Goal: Information Seeking & Learning: Learn about a topic

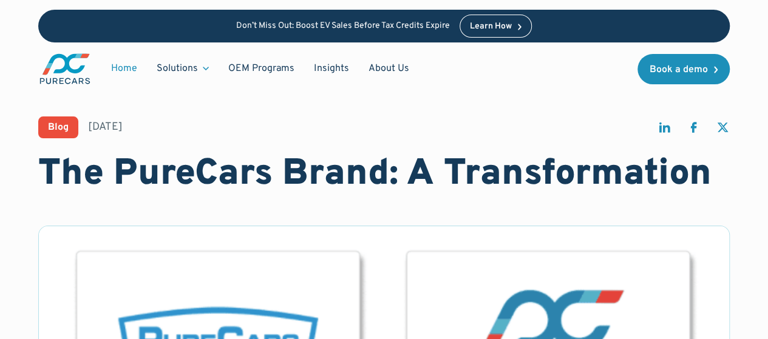
click at [126, 66] on link "Home" at bounding box center [124, 68] width 46 height 23
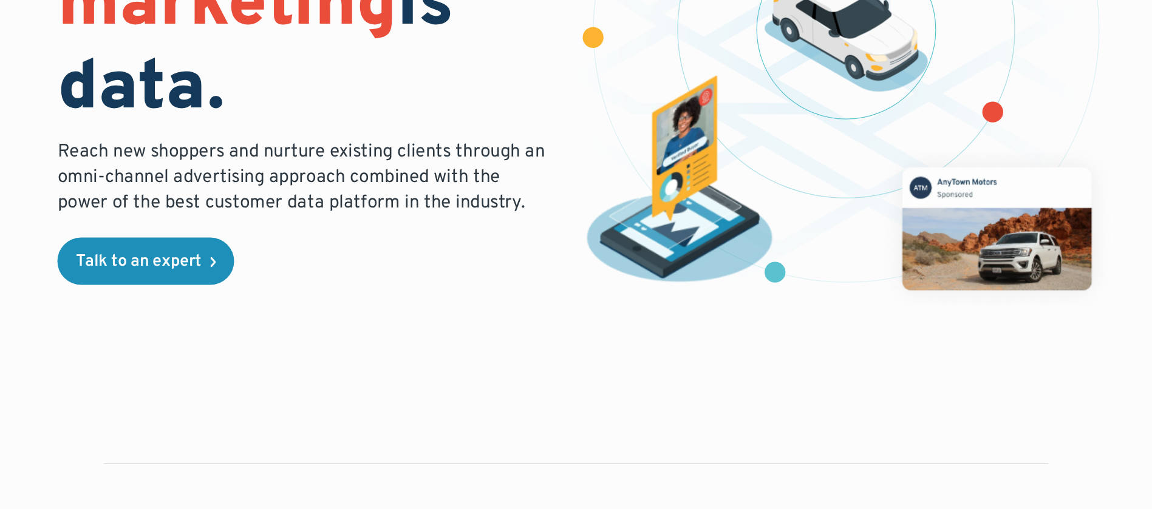
scroll to position [425, 0]
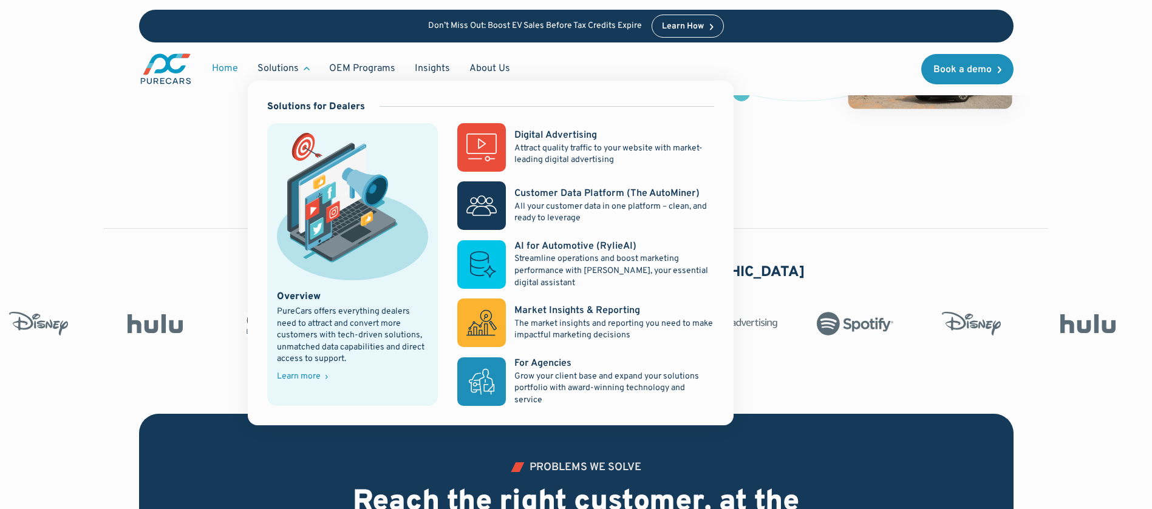
click at [288, 64] on div "Solutions" at bounding box center [277, 68] width 41 height 13
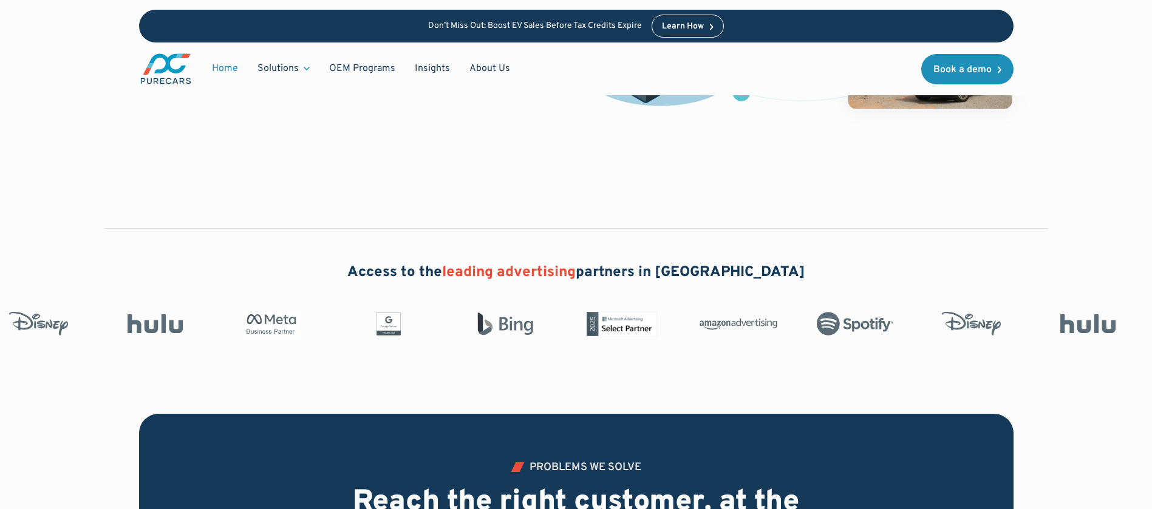
click at [277, 68] on div "Solutions" at bounding box center [277, 68] width 41 height 13
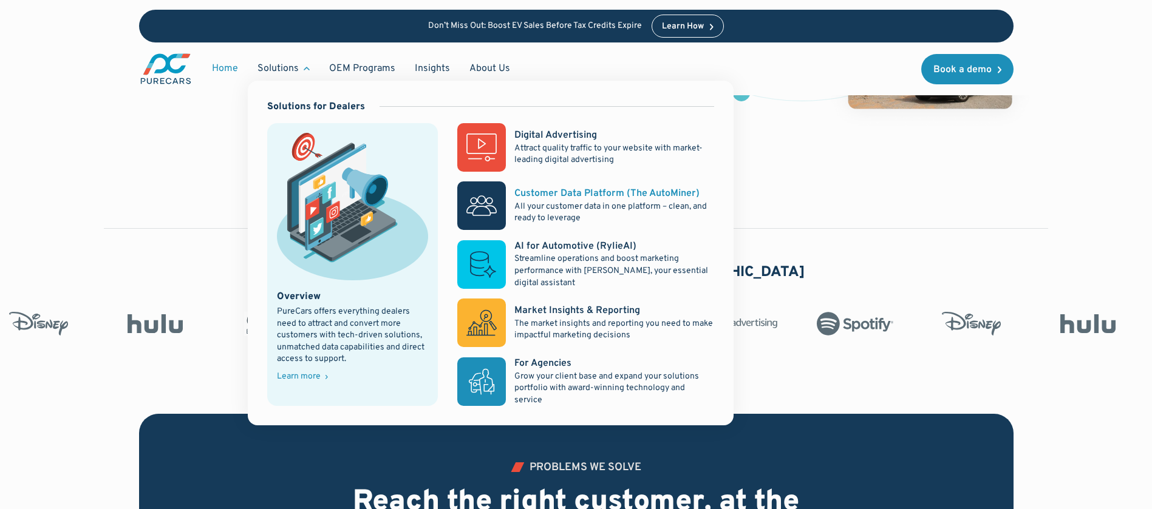
click at [578, 194] on div "Customer Data Platform (The AutoMiner)" at bounding box center [606, 193] width 185 height 13
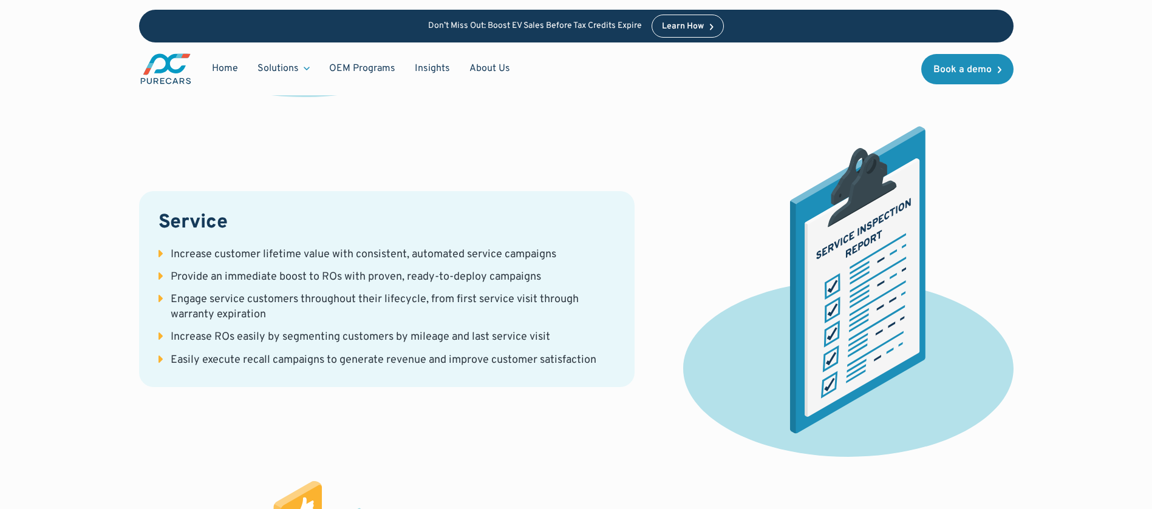
scroll to position [3832, 0]
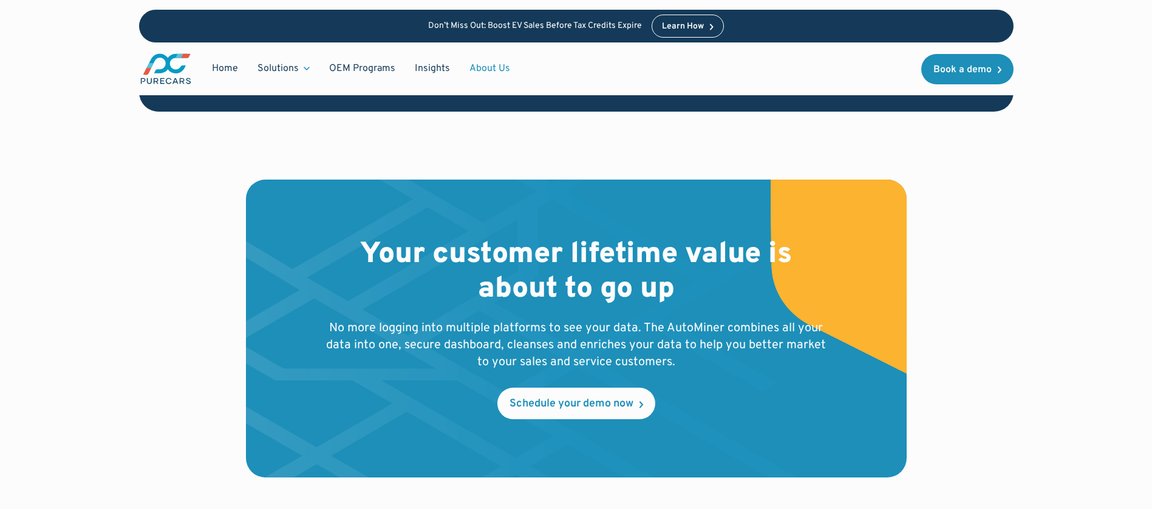
click at [480, 61] on link "About Us" at bounding box center [490, 68] width 60 height 23
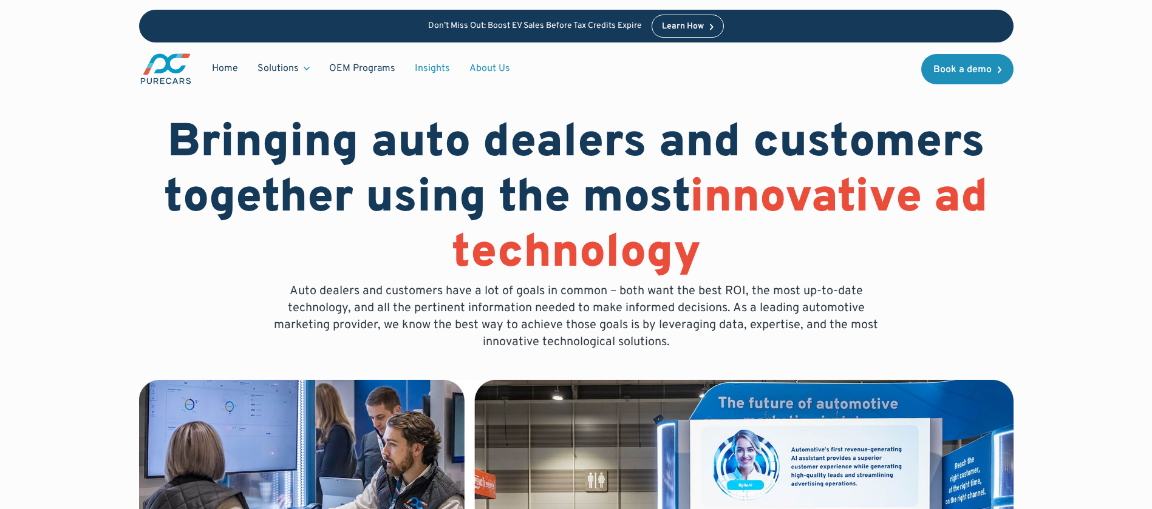
click at [430, 66] on link "Insights" at bounding box center [432, 68] width 55 height 23
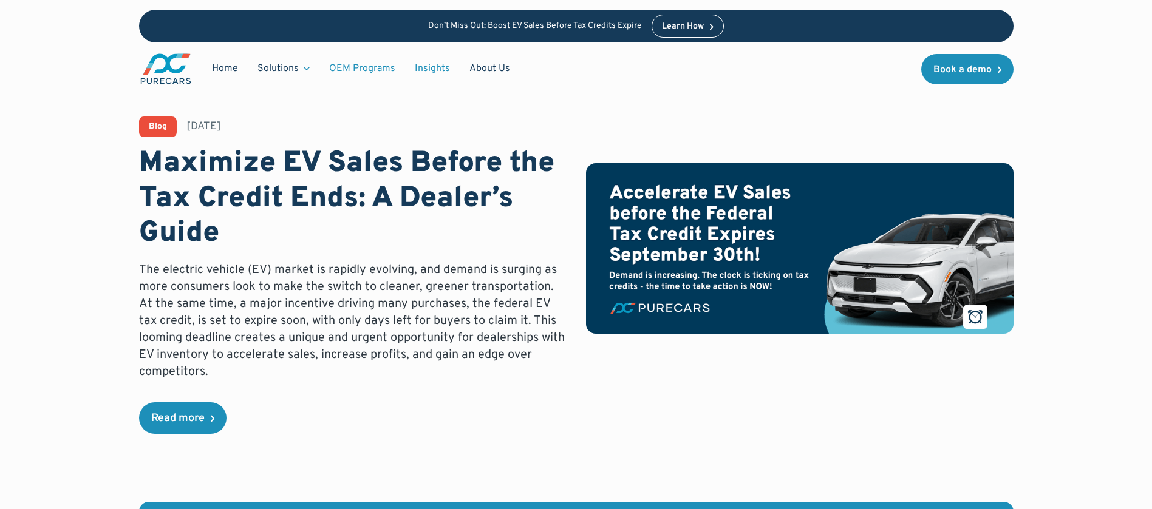
click at [369, 64] on link "OEM Programs" at bounding box center [362, 68] width 86 height 23
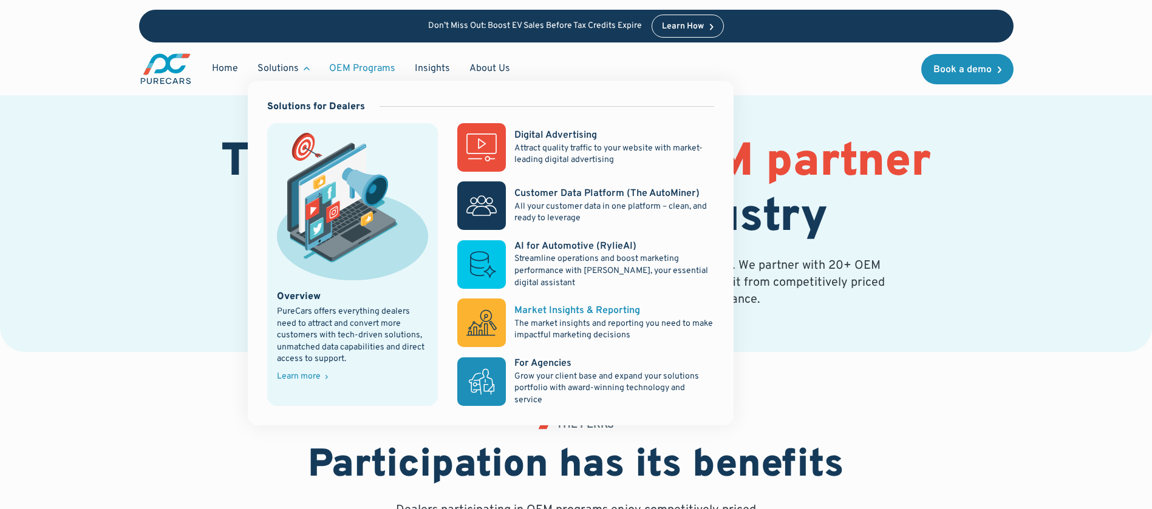
click at [553, 310] on div "Market Insights & Reporting" at bounding box center [577, 310] width 126 height 13
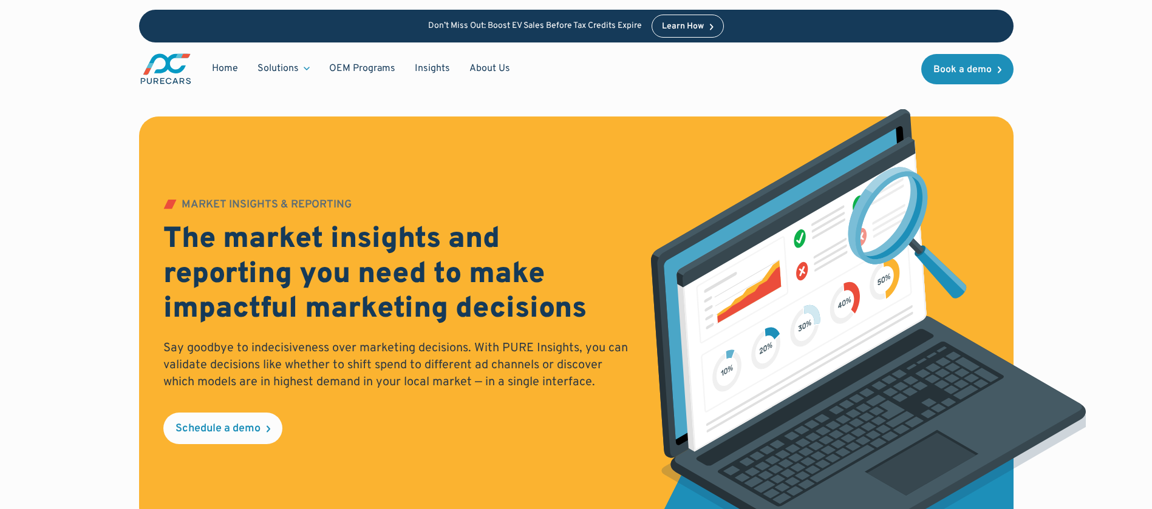
scroll to position [892, 0]
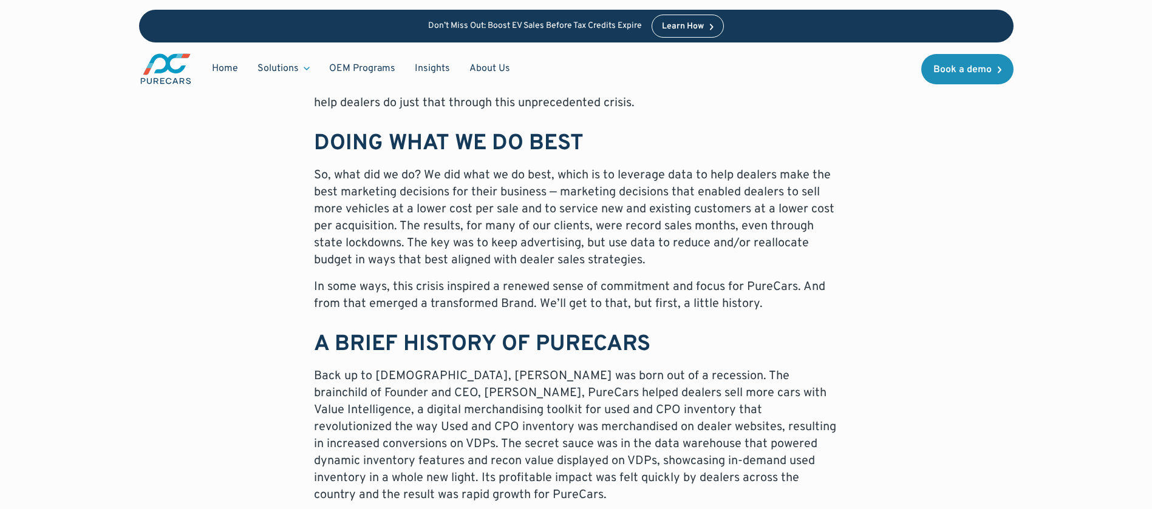
scroll to position [1184, 0]
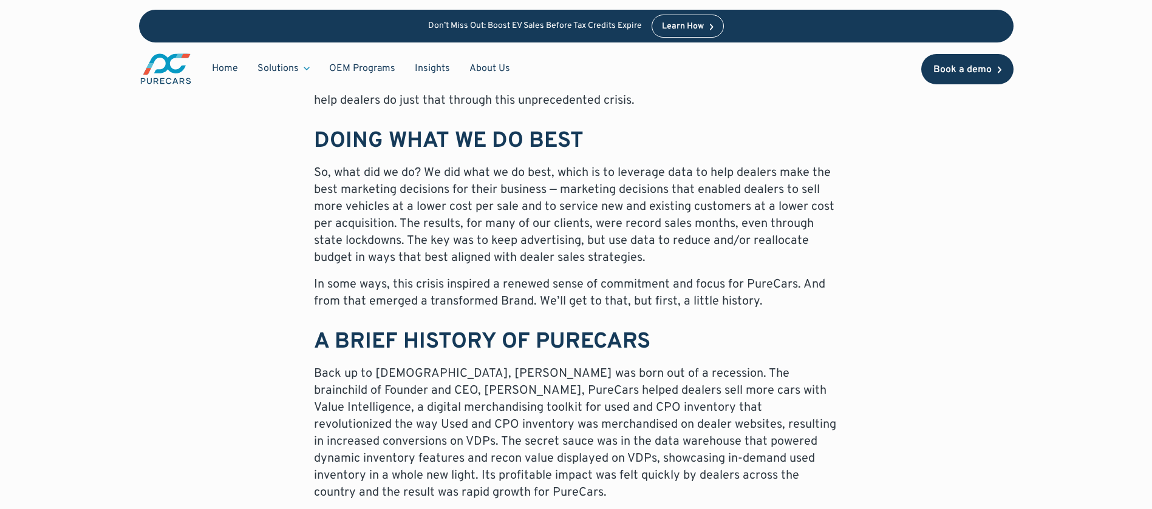
click at [954, 72] on div "Book a demo" at bounding box center [962, 70] width 58 height 10
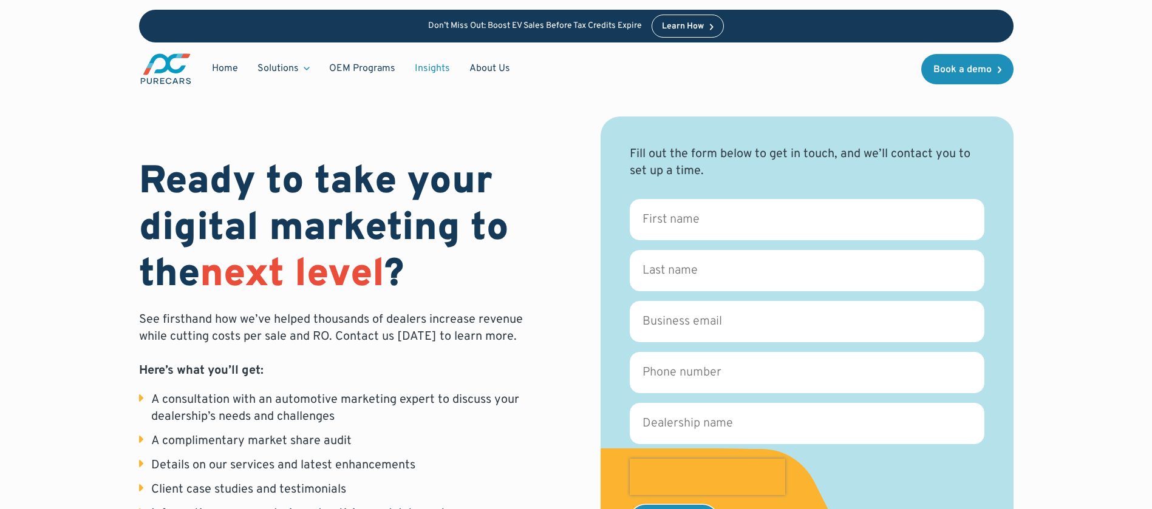
click at [427, 63] on link "Insights" at bounding box center [432, 68] width 55 height 23
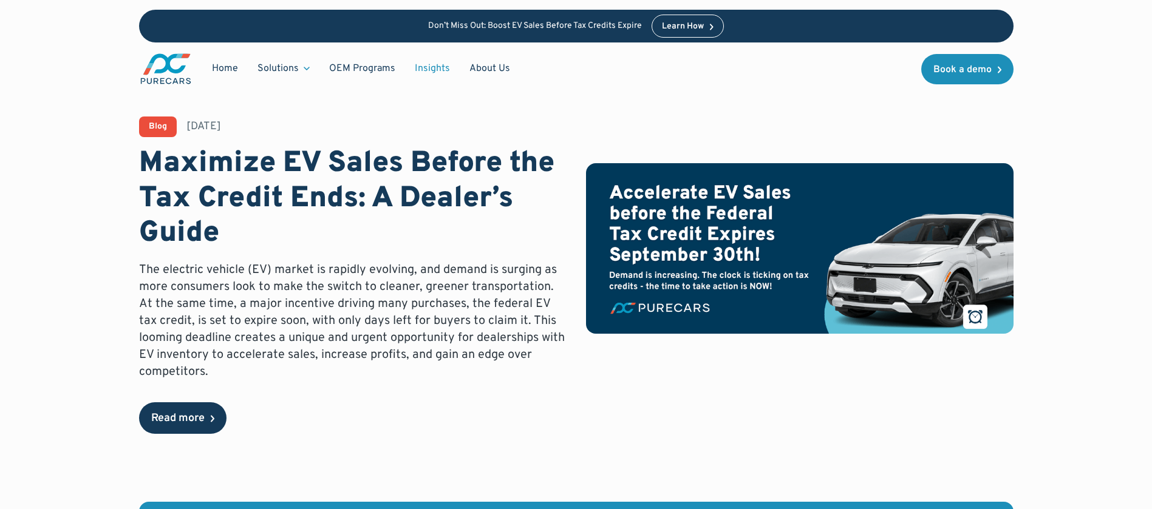
click at [200, 409] on link "Read more" at bounding box center [182, 419] width 87 height 32
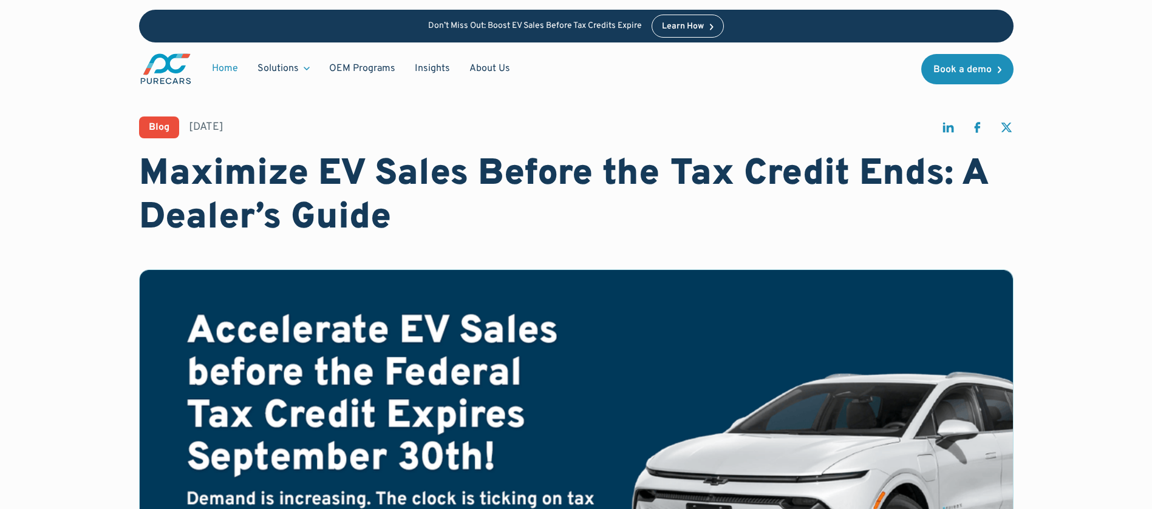
click at [223, 64] on link "Home" at bounding box center [225, 68] width 46 height 23
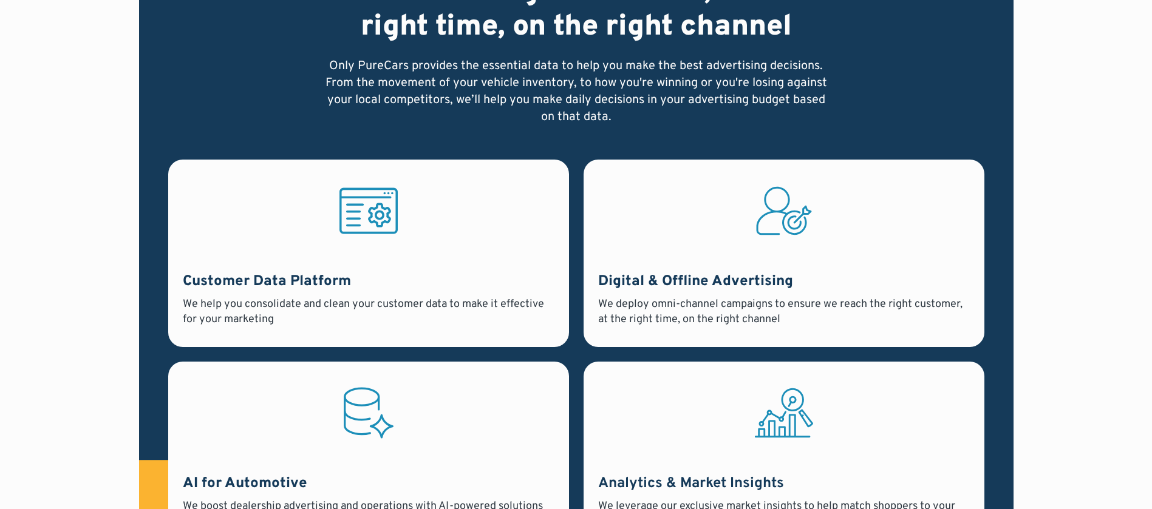
scroll to position [1002, 0]
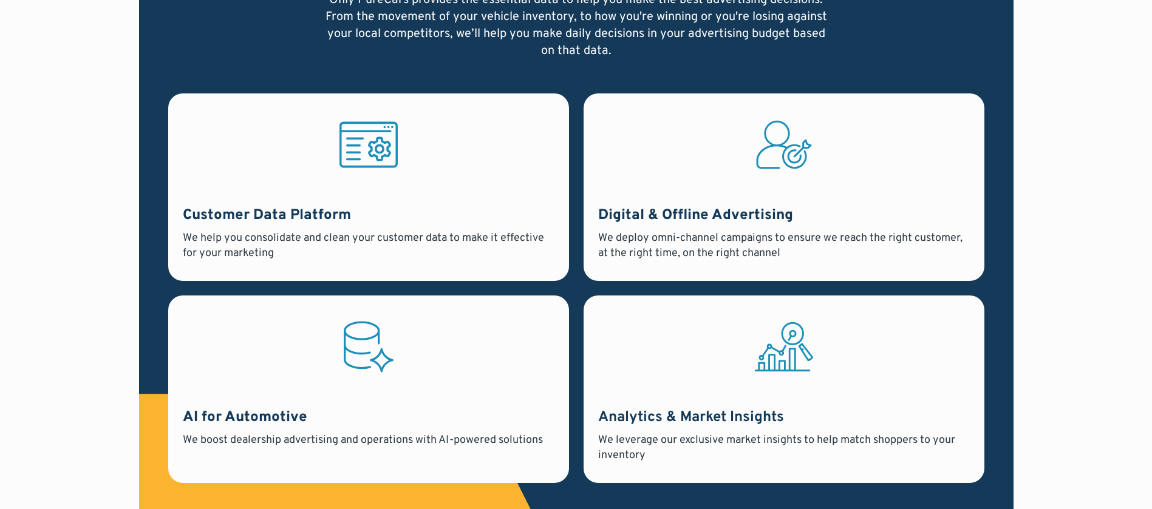
click at [369, 149] on icon at bounding box center [368, 145] width 58 height 64
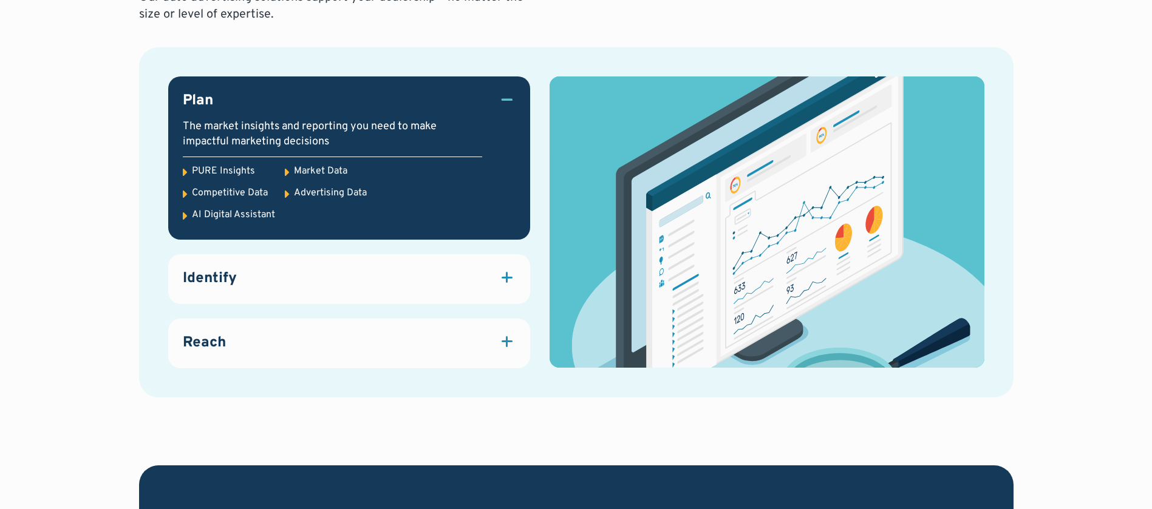
scroll to position [1730, 0]
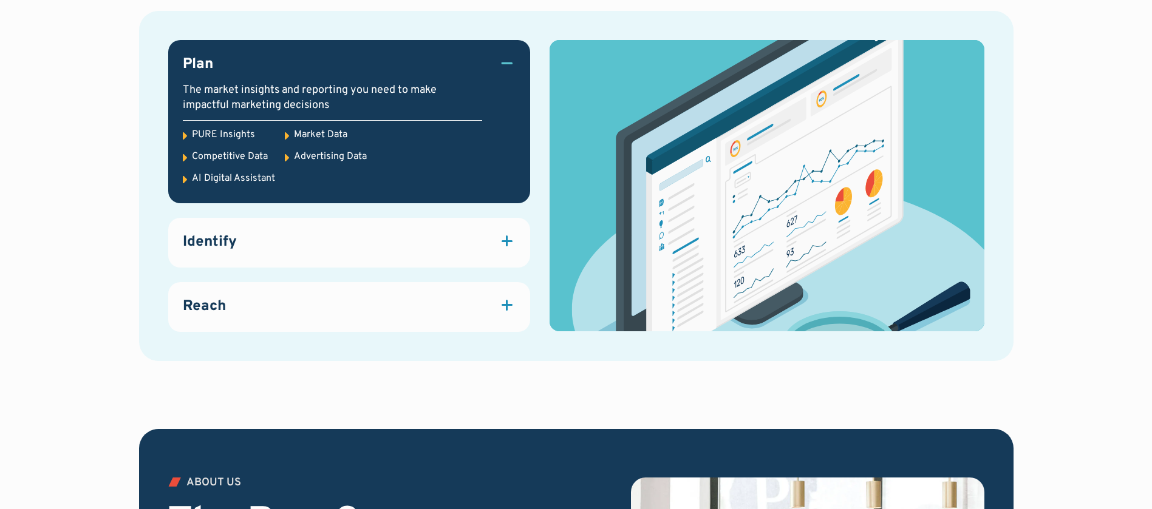
click at [511, 247] on div at bounding box center [506, 241] width 17 height 17
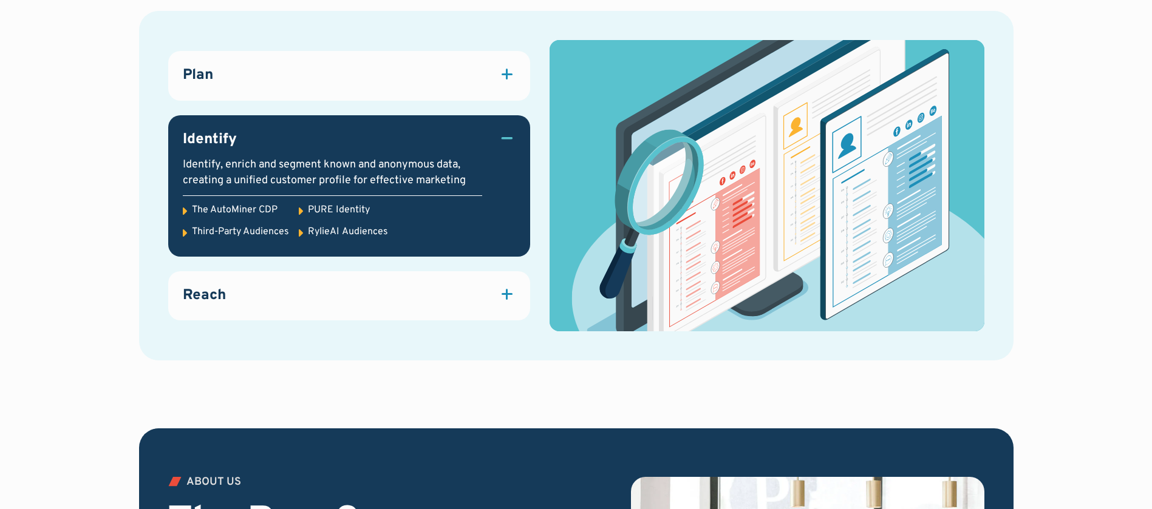
click at [474, 303] on div "Reach" at bounding box center [349, 296] width 333 height 21
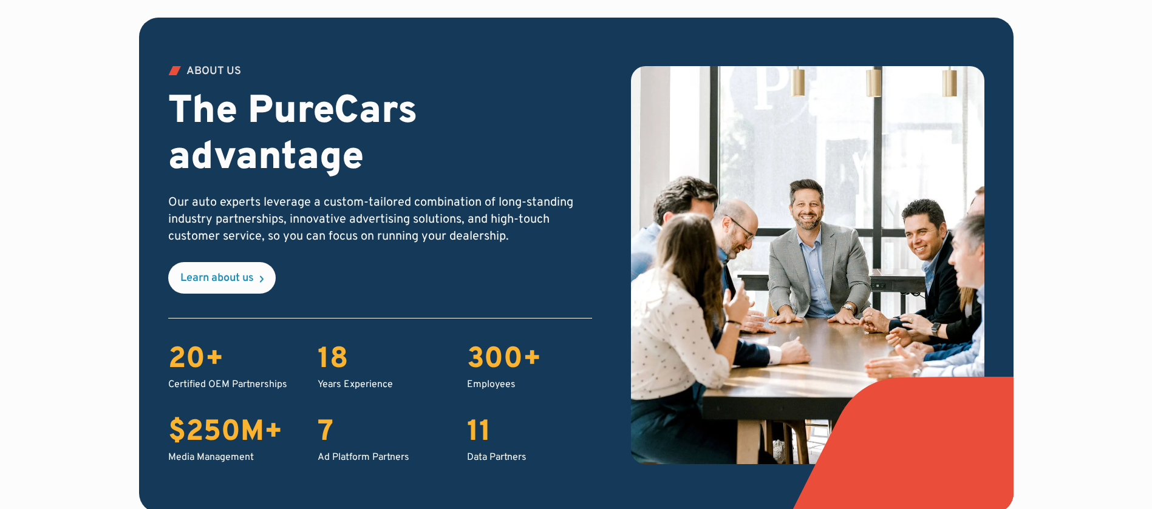
scroll to position [2277, 0]
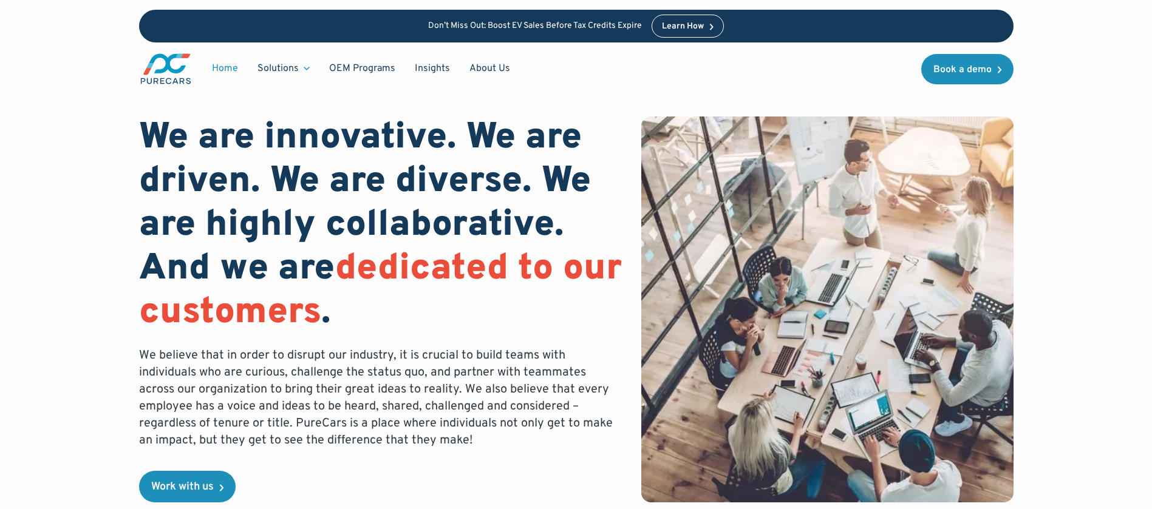
click at [225, 70] on link "Home" at bounding box center [225, 68] width 46 height 23
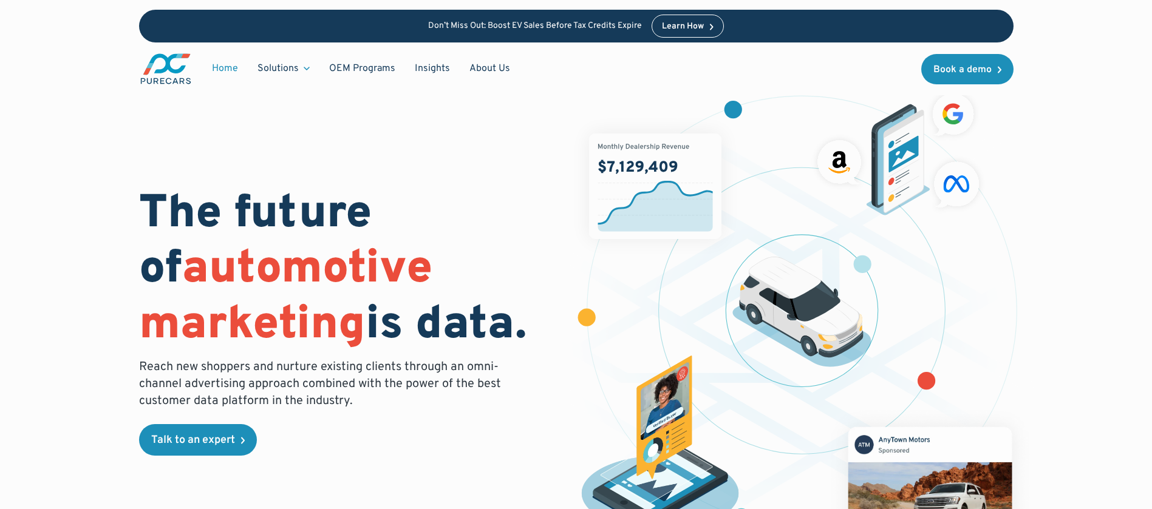
click at [836, 72] on div "Home Solutions Solutions for Dealers Overview PureCars offers everything dealer…" at bounding box center [576, 69] width 874 height 53
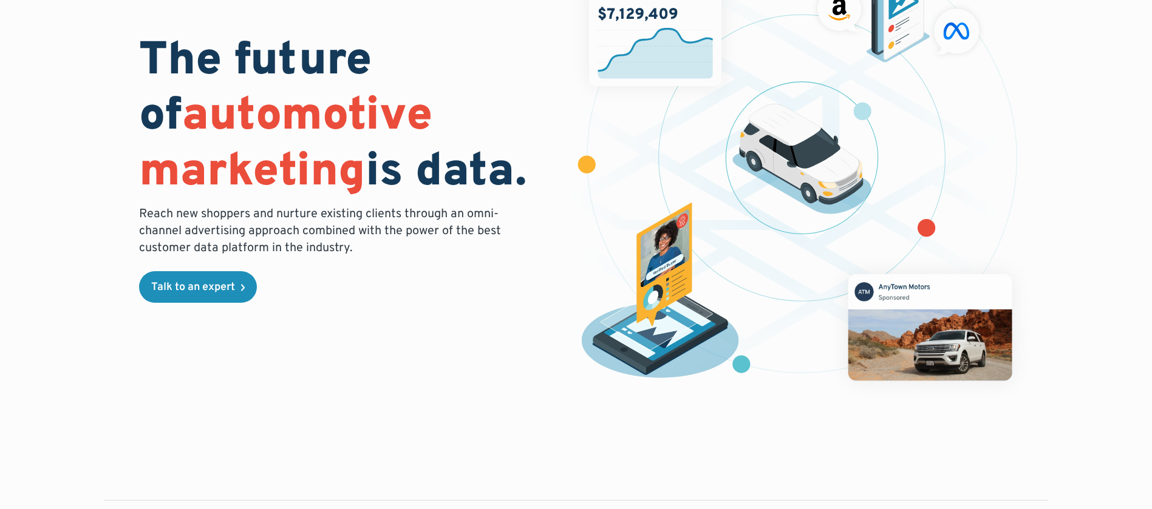
scroll to position [182, 0]
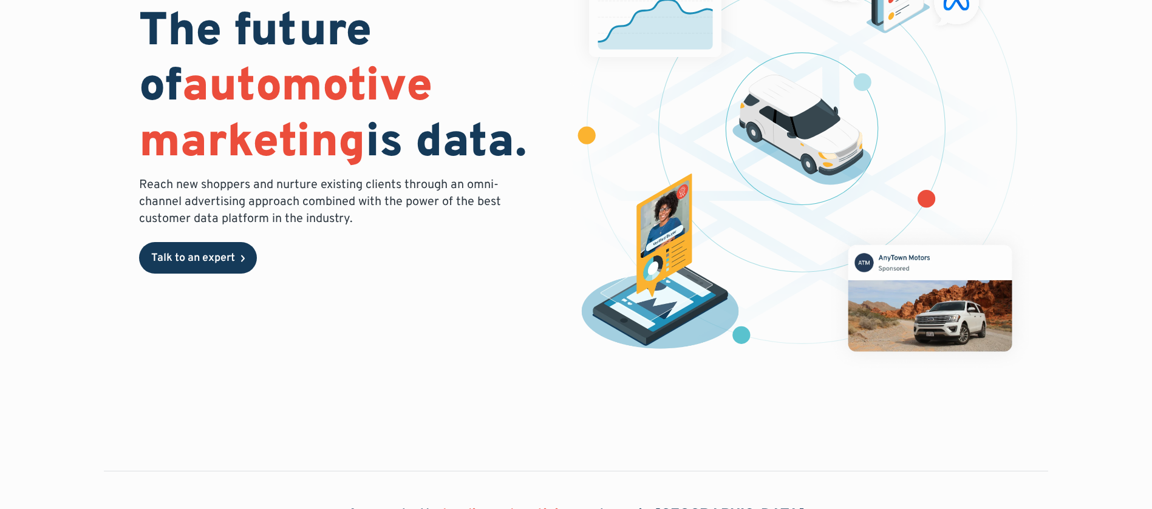
click at [198, 261] on div "Talk to an expert" at bounding box center [193, 258] width 84 height 11
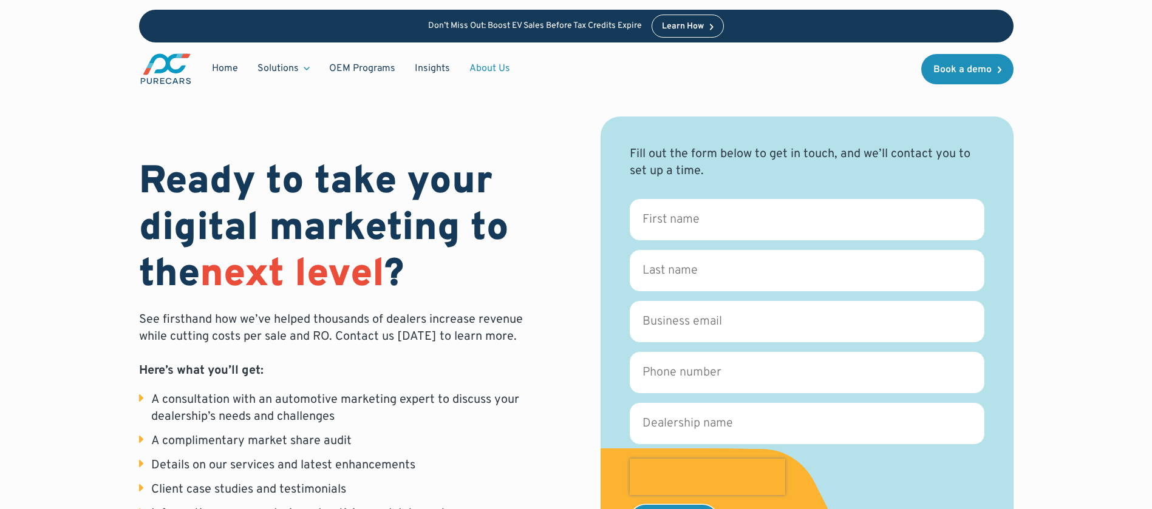
click at [493, 64] on link "About Us" at bounding box center [490, 68] width 60 height 23
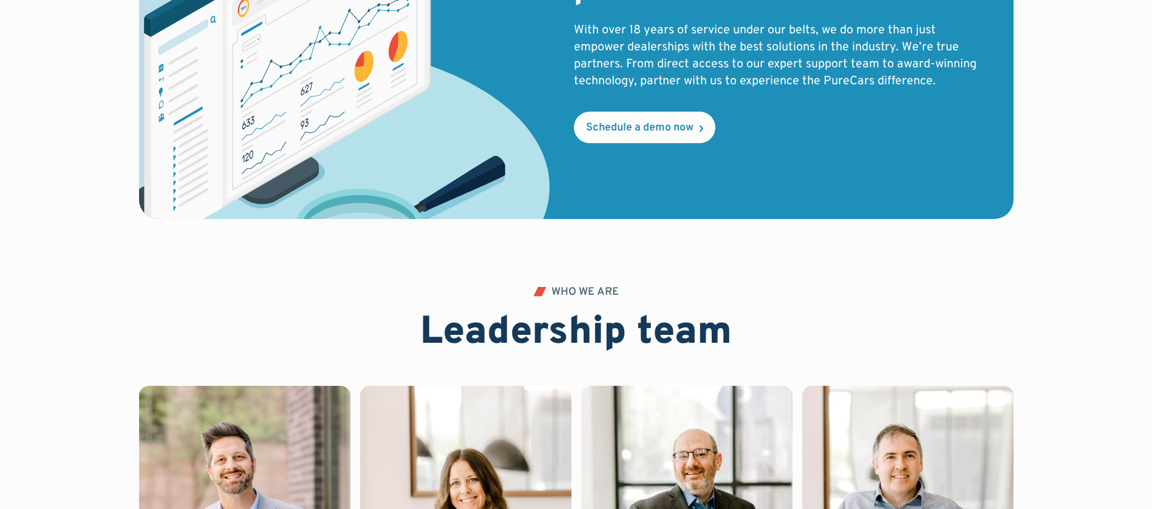
scroll to position [2366, 0]
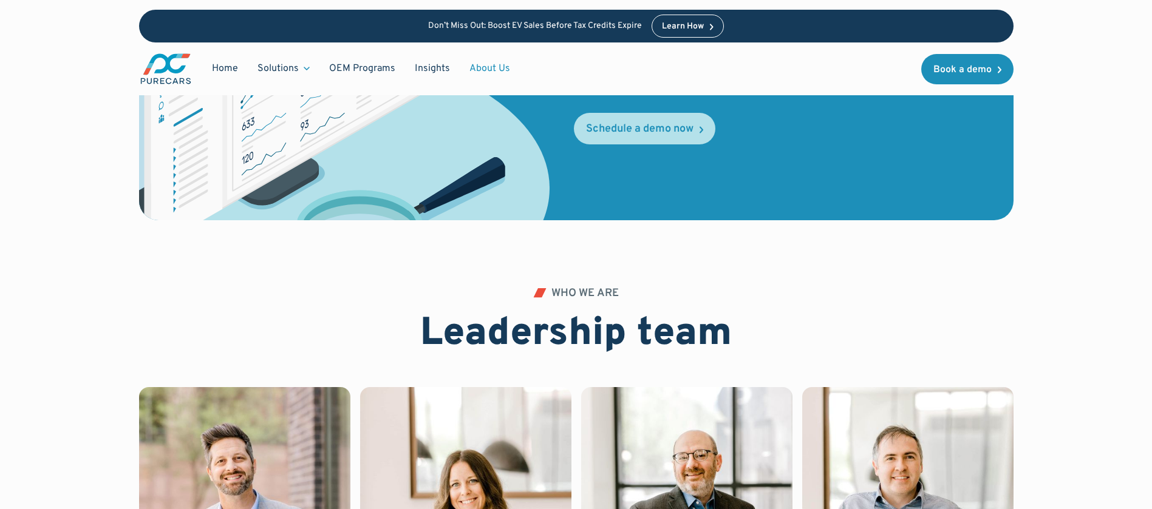
click at [647, 137] on link "Schedule a demo now" at bounding box center [644, 129] width 141 height 32
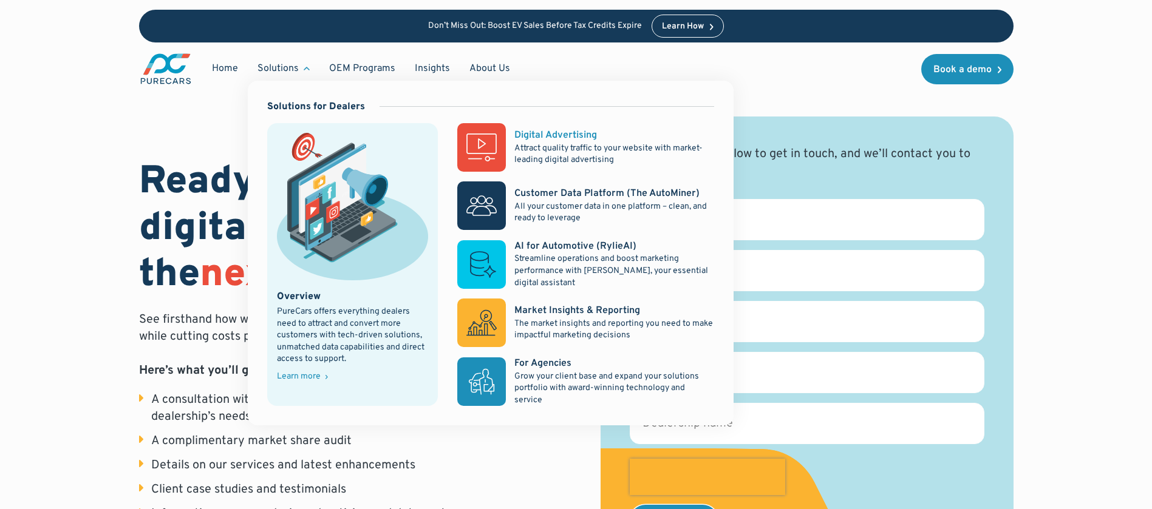
click at [527, 131] on div "Digital Advertising" at bounding box center [555, 135] width 83 height 13
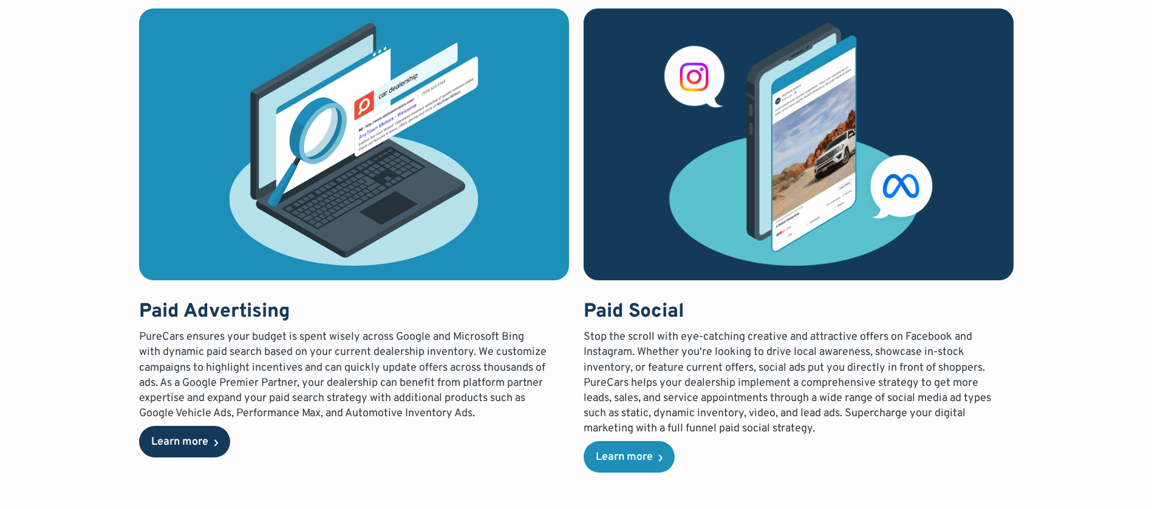
scroll to position [1002, 0]
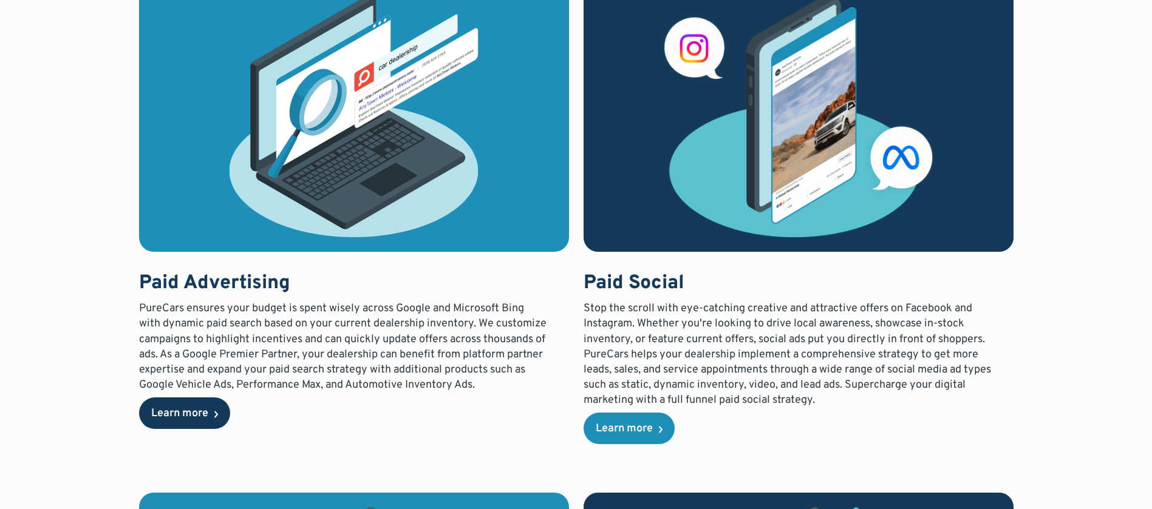
click at [189, 420] on div "Learn more" at bounding box center [179, 414] width 57 height 11
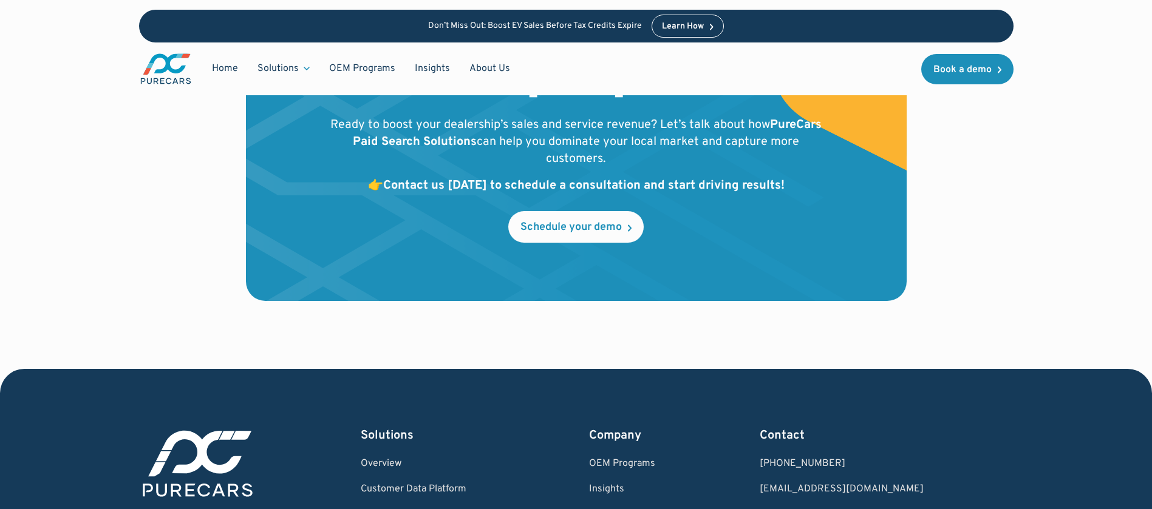
scroll to position [2732, 0]
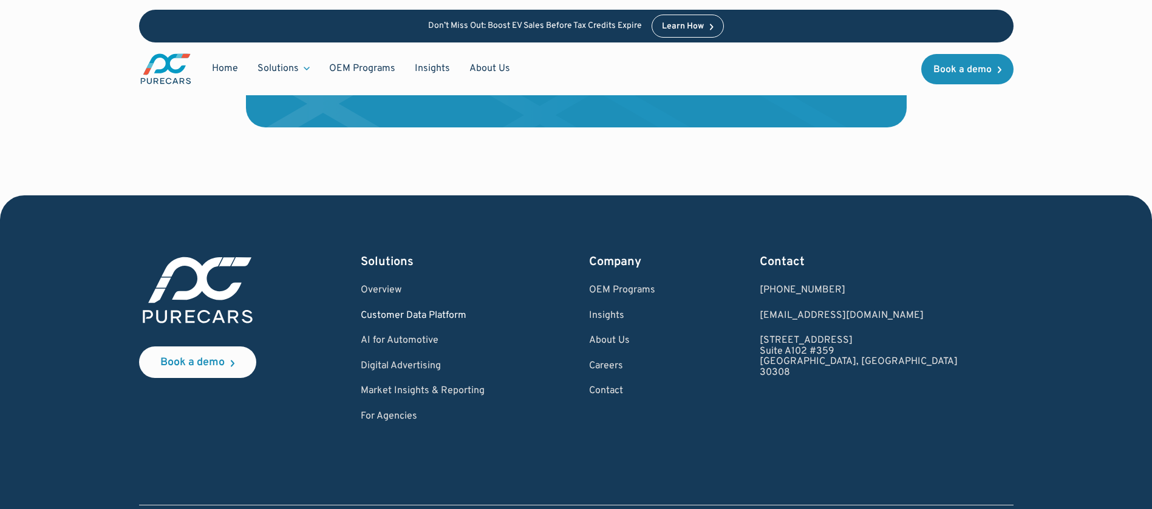
click at [433, 311] on link "Customer Data Platform" at bounding box center [423, 316] width 124 height 11
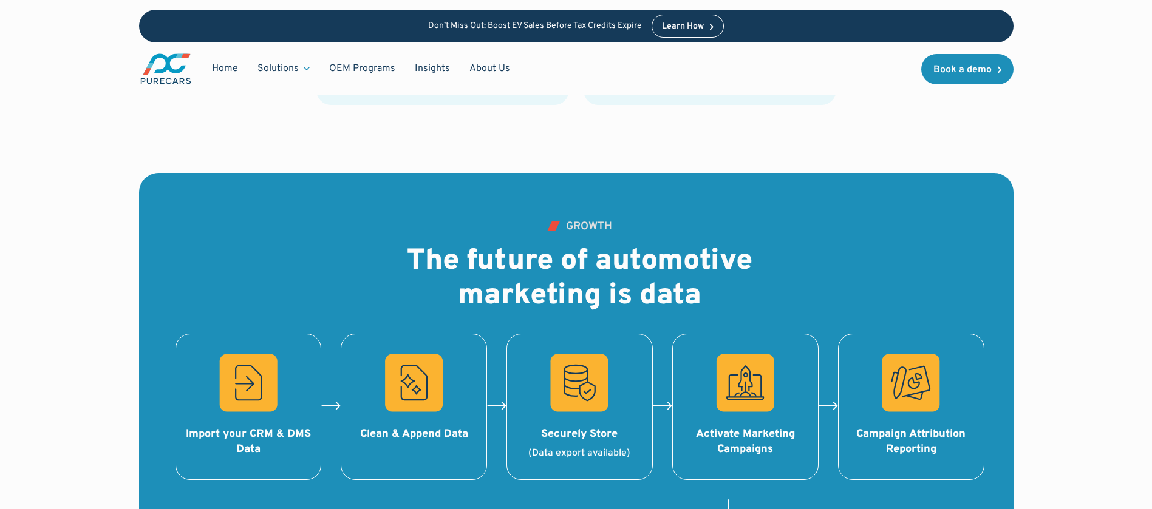
scroll to position [1184, 0]
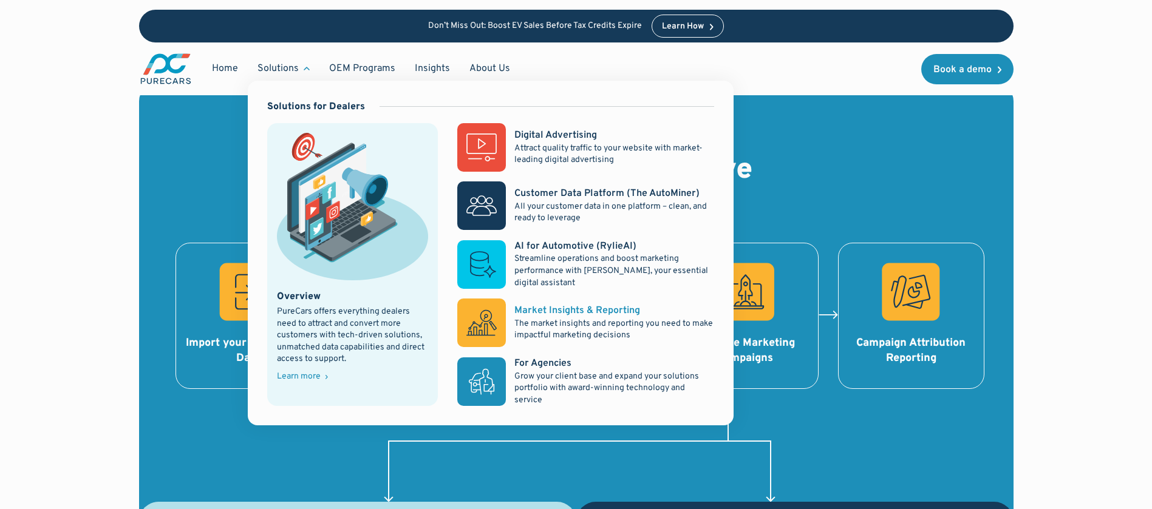
click at [559, 313] on div "Market Insights & Reporting" at bounding box center [577, 310] width 126 height 13
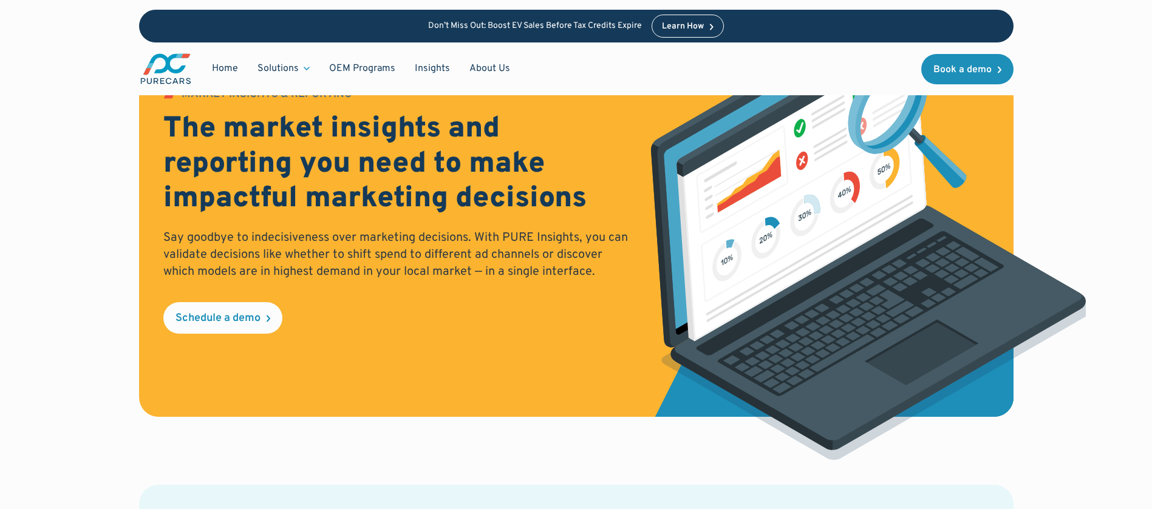
scroll to position [892, 0]
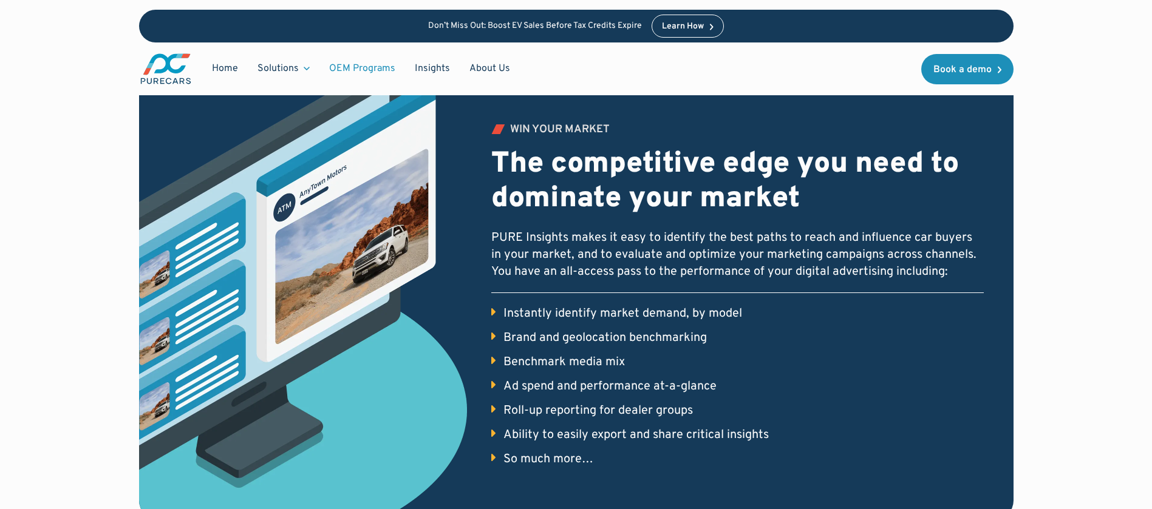
click at [367, 66] on link "OEM Programs" at bounding box center [362, 68] width 86 height 23
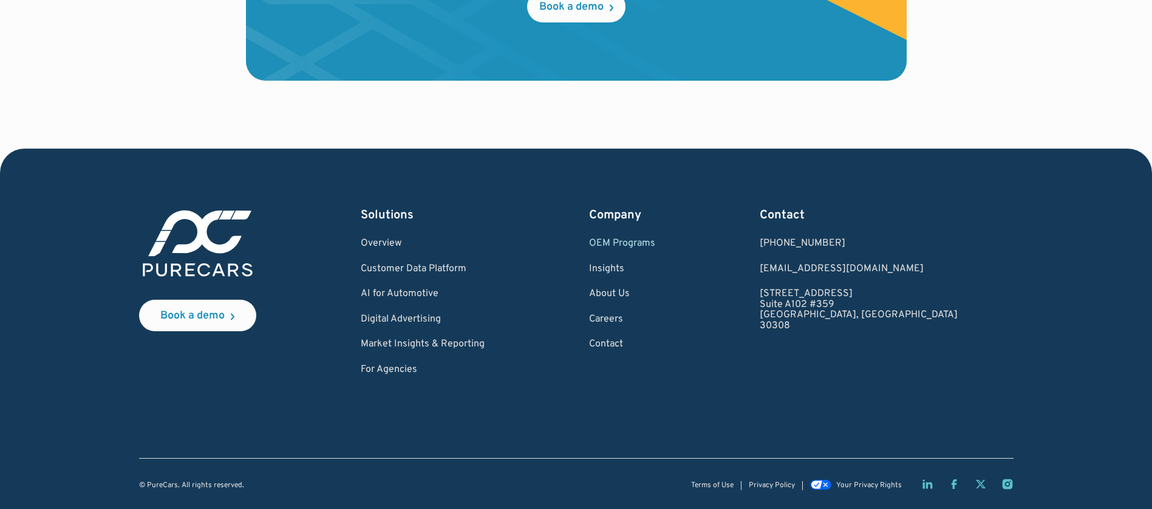
scroll to position [2086, 0]
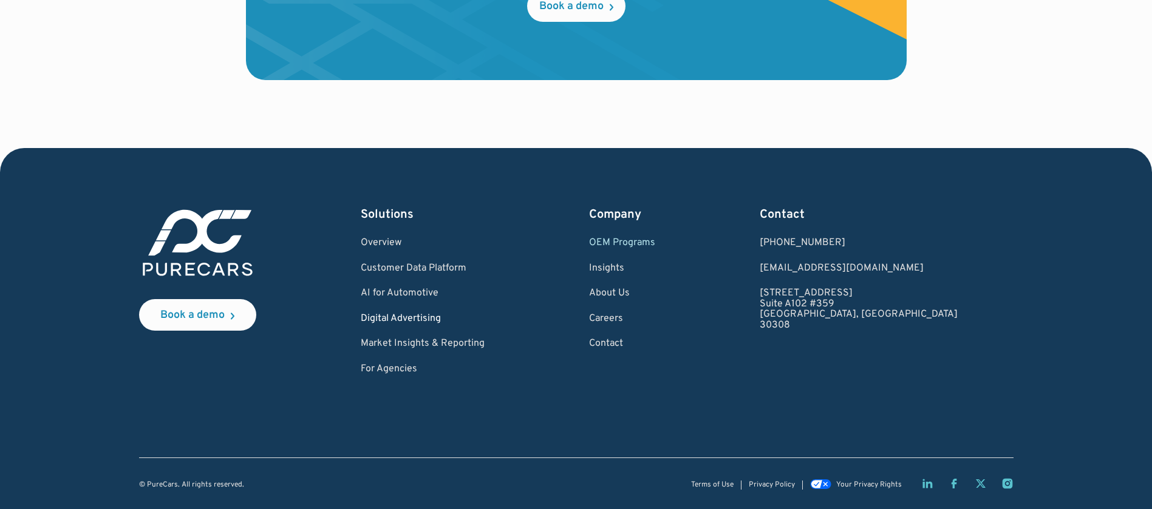
click at [439, 320] on link "Digital Advertising" at bounding box center [423, 319] width 124 height 11
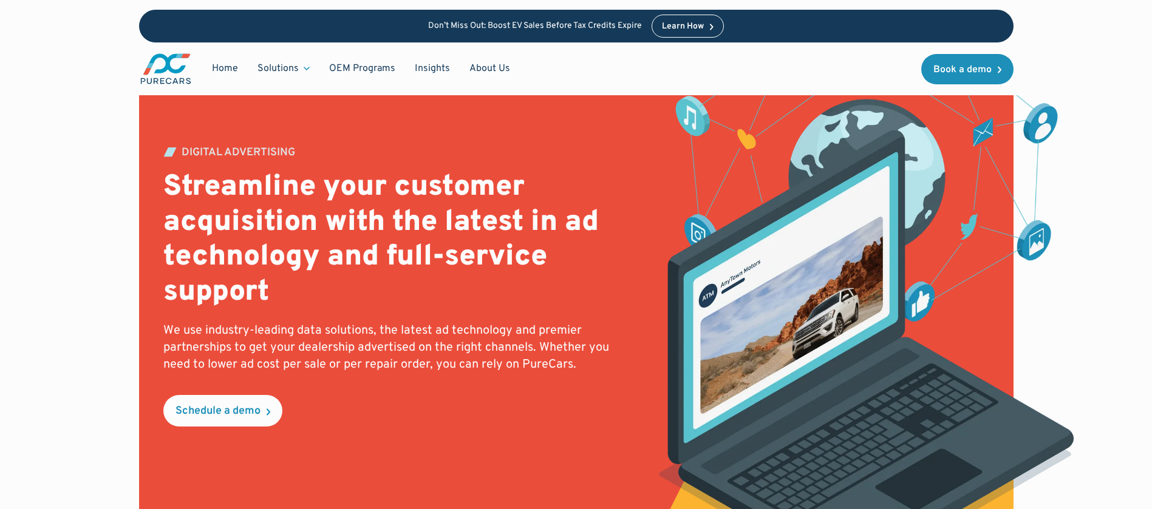
scroll to position [273, 0]
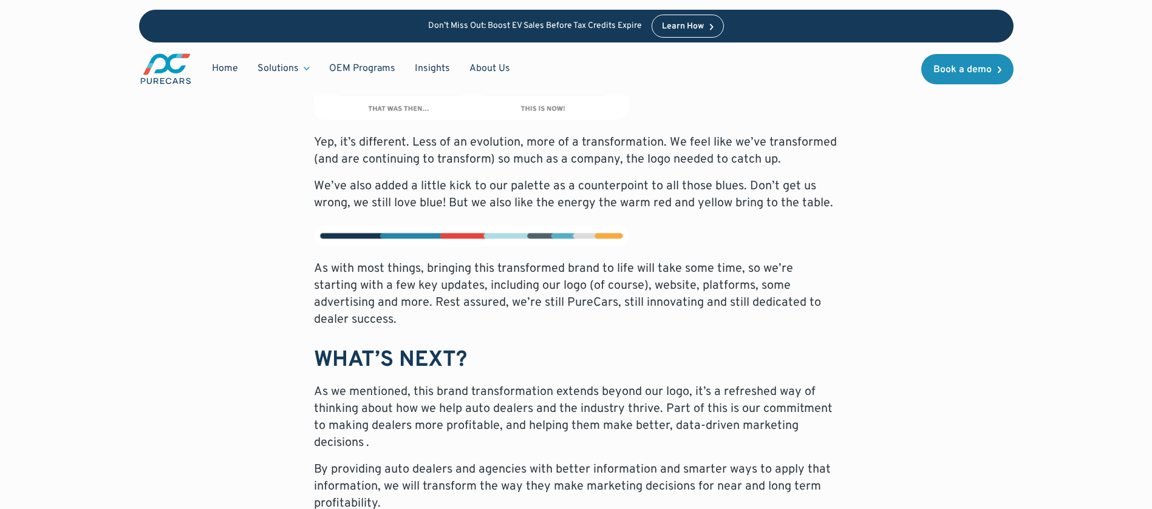
scroll to position [2322, 0]
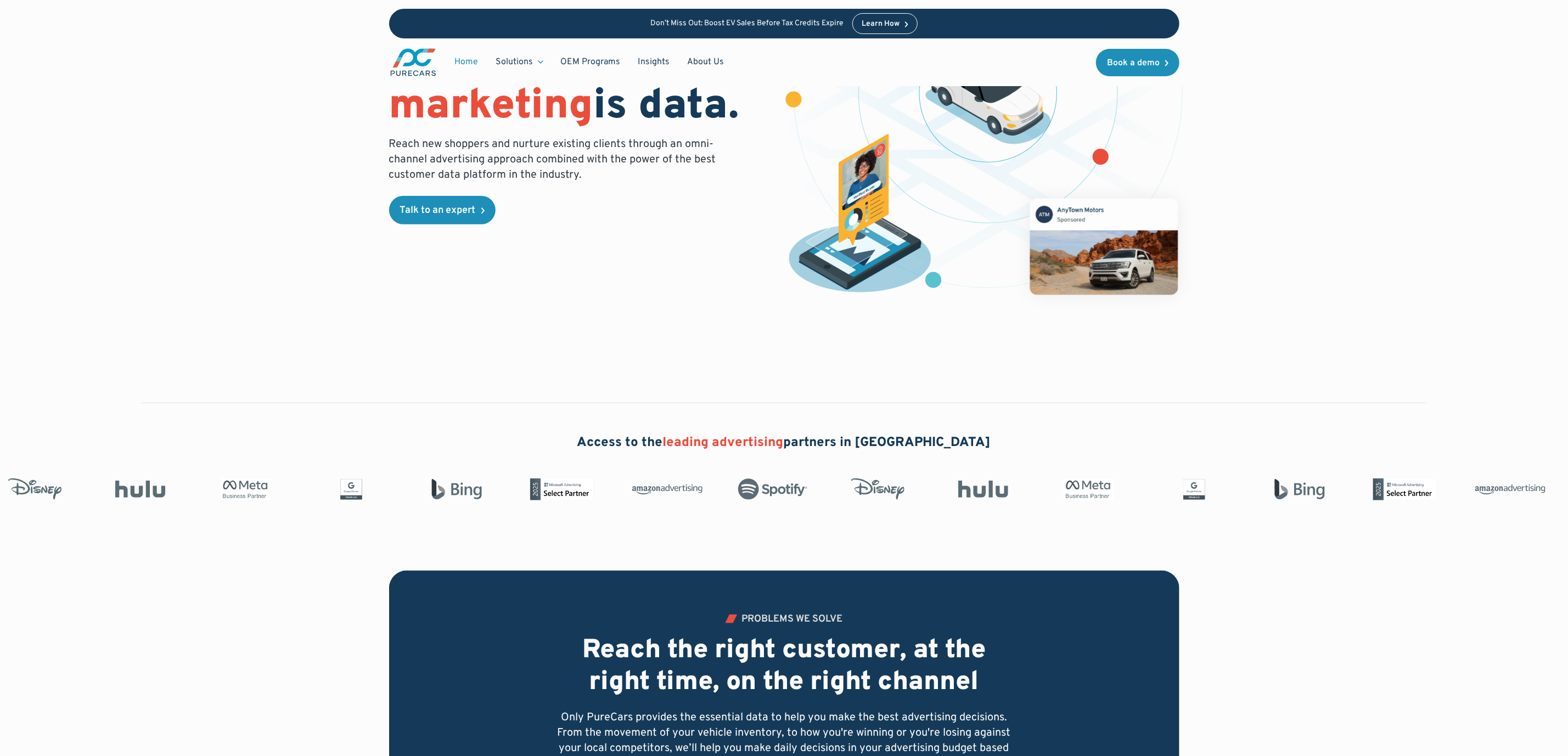
scroll to position [329, 0]
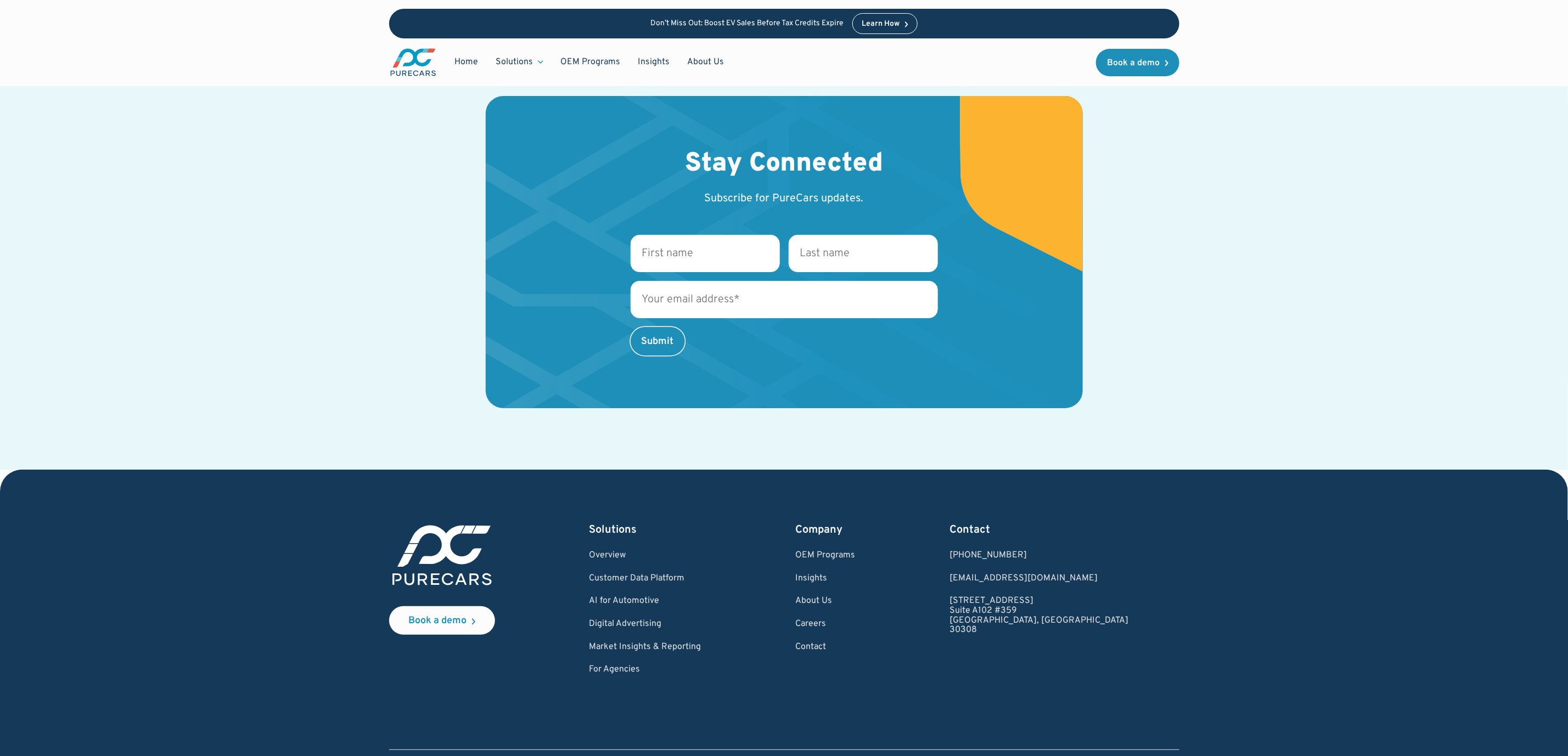
scroll to position [2988, 0]
